Goal: Find specific page/section: Find specific page/section

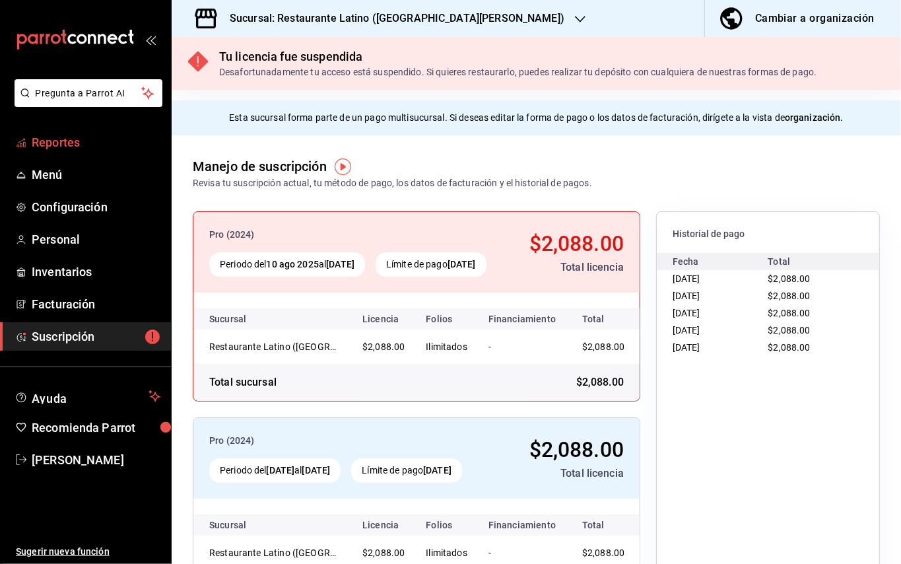
click at [95, 140] on span "Reportes" at bounding box center [96, 142] width 129 height 18
click at [28, 140] on link "Reportes" at bounding box center [85, 142] width 171 height 28
click at [111, 331] on span "Suscripción" at bounding box center [96, 336] width 129 height 18
click at [69, 138] on span "Reportes" at bounding box center [96, 142] width 129 height 18
